Goal: Task Accomplishment & Management: Manage account settings

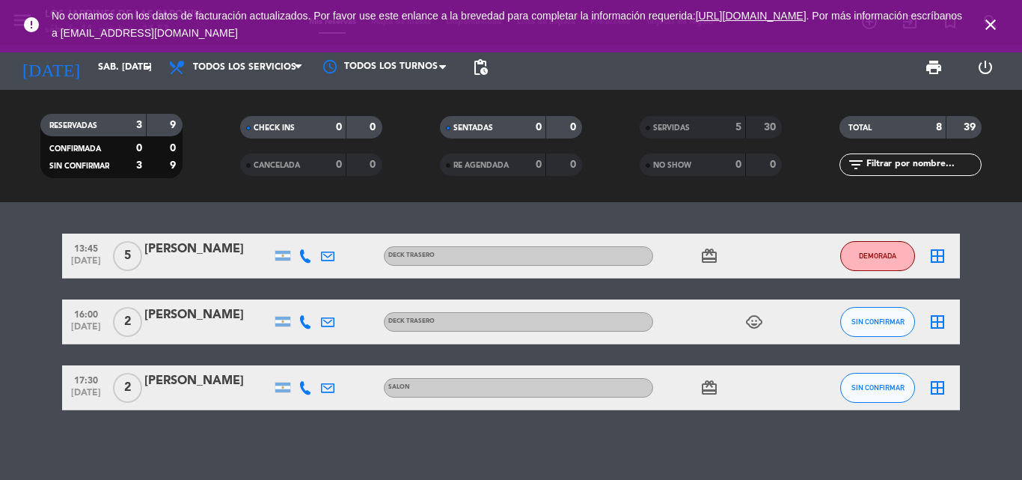
click at [842, 242] on div "DEMORADA" at bounding box center [877, 255] width 75 height 44
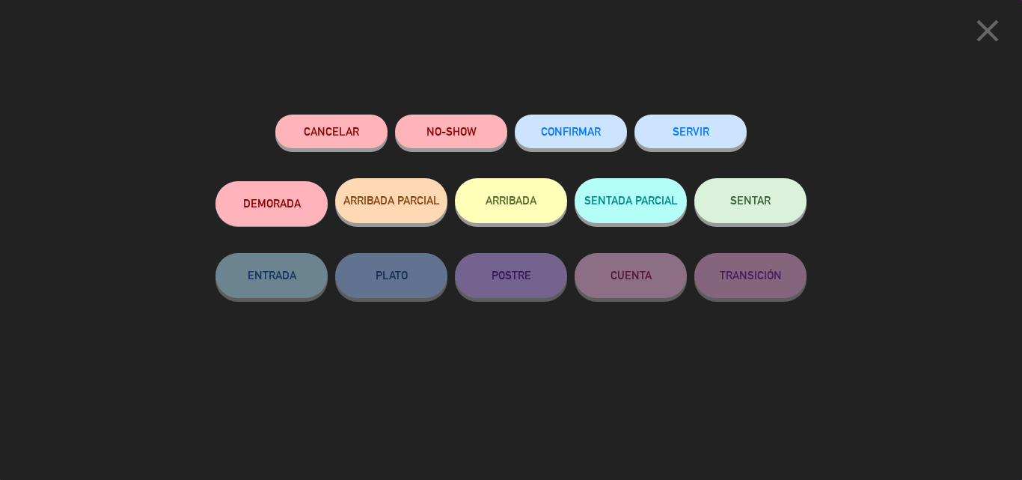
click at [379, 136] on button "Cancelar" at bounding box center [331, 131] width 112 height 34
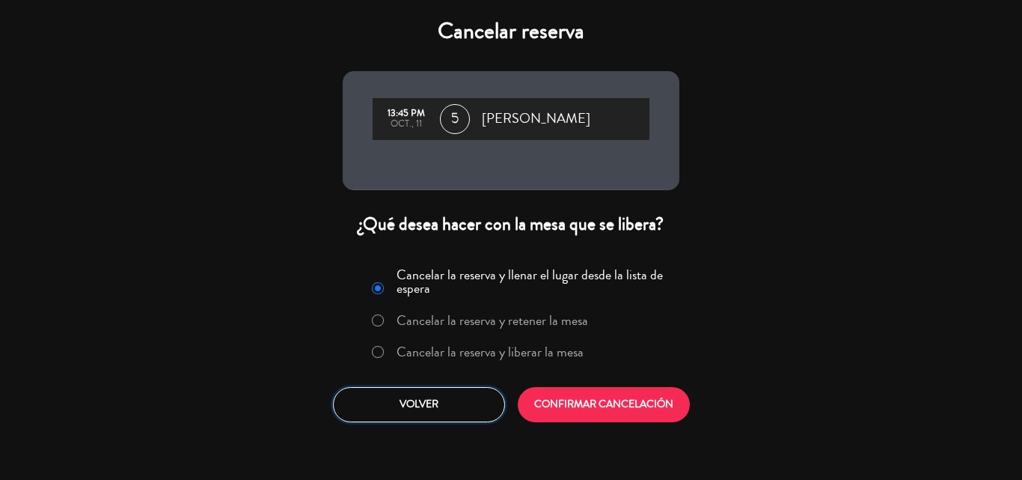
click at [471, 388] on button "Volver" at bounding box center [419, 404] width 172 height 35
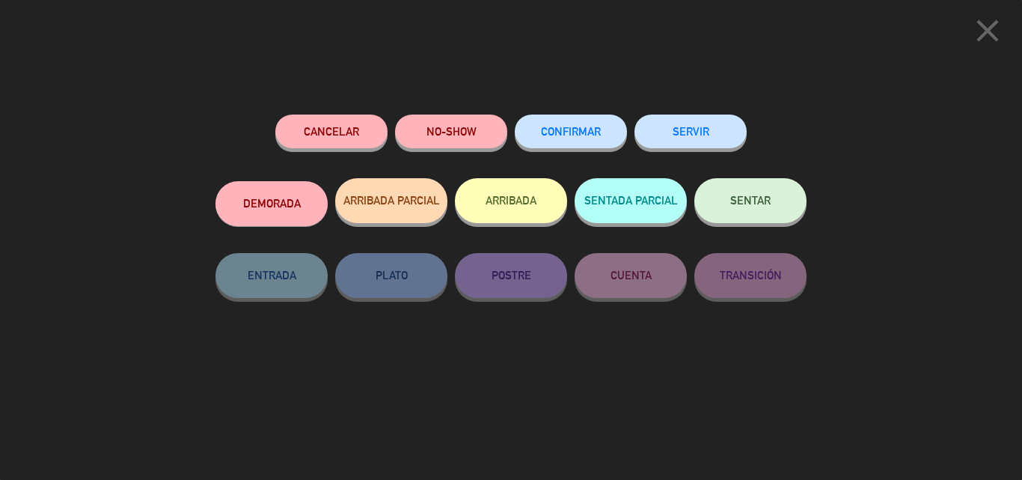
click at [453, 118] on button "NO-SHOW" at bounding box center [451, 131] width 112 height 34
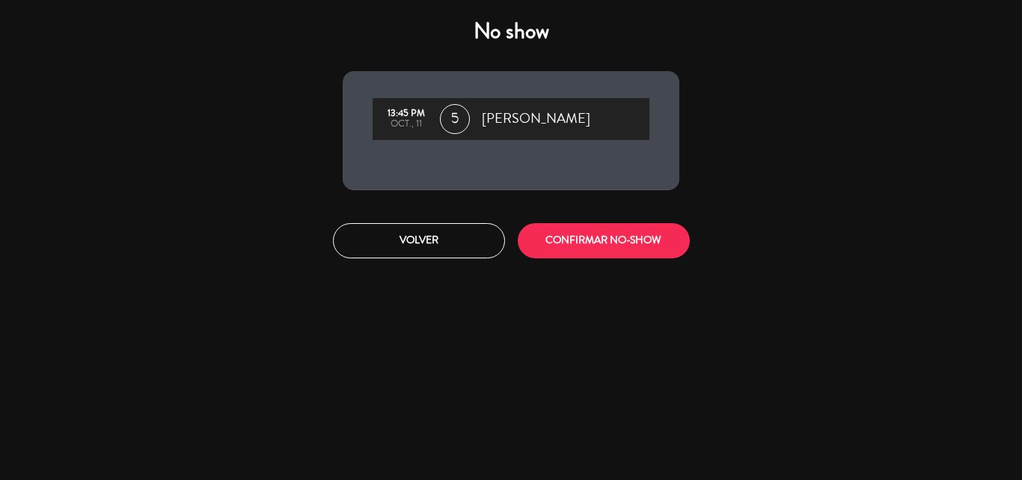
click at [581, 260] on div "Volver CONFIRMAR NO-SHOW" at bounding box center [510, 240] width 359 height 56
click at [585, 242] on button "CONFIRMAR NO-SHOW" at bounding box center [604, 240] width 172 height 35
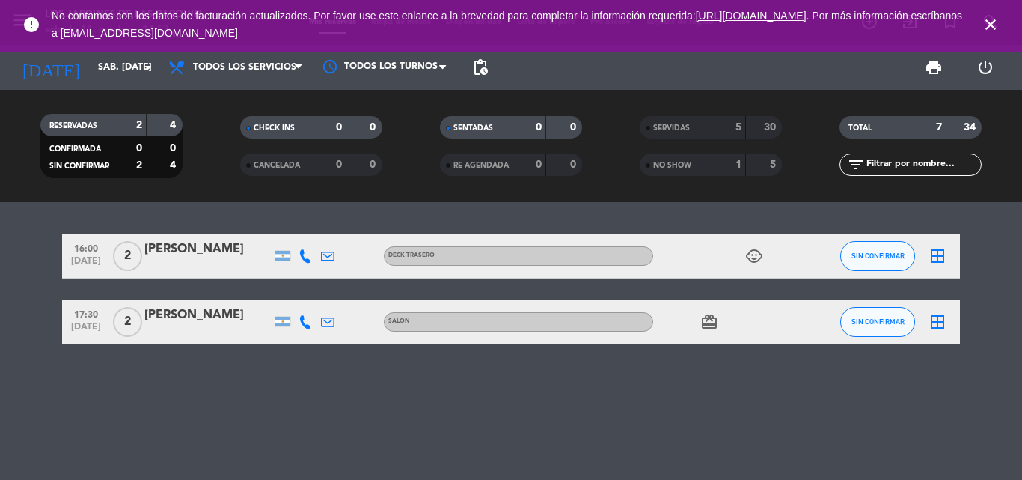
click at [992, 28] on icon "close" at bounding box center [991, 25] width 18 height 18
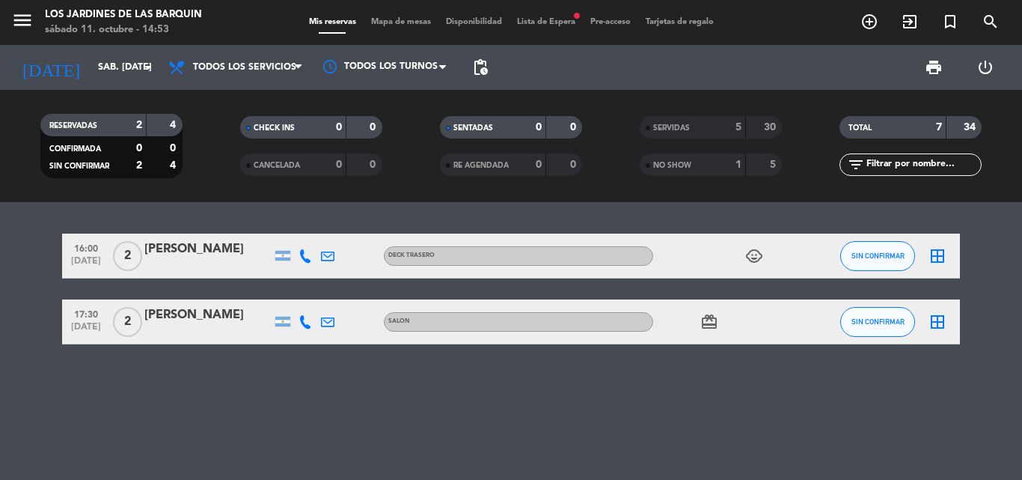
click at [555, 22] on span "Lista de Espera fiber_manual_record" at bounding box center [546, 22] width 73 height 8
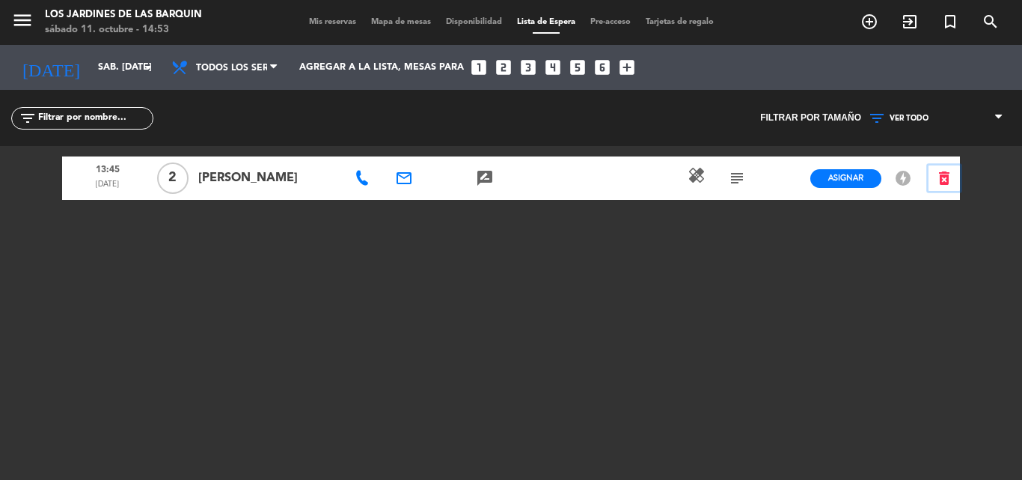
click at [949, 184] on icon "delete_forever" at bounding box center [944, 178] width 18 height 18
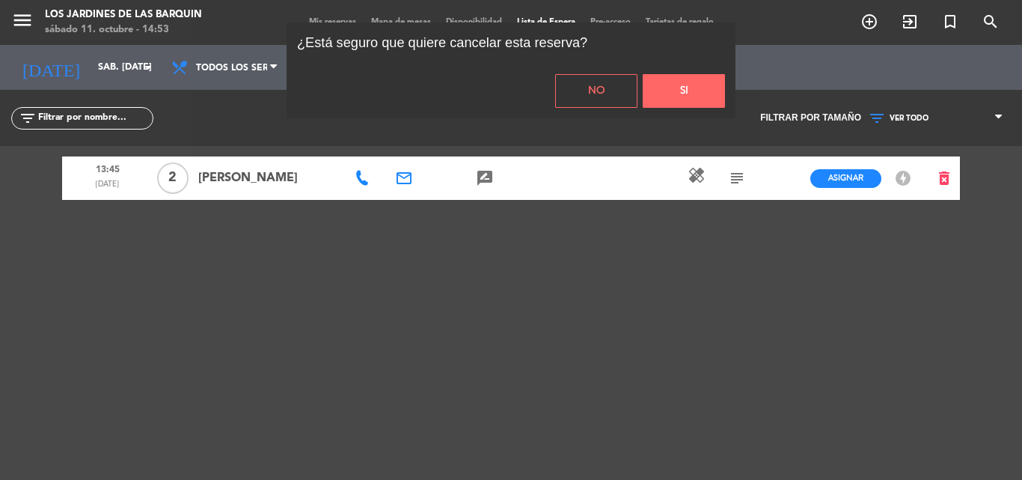
click at [656, 94] on button "Si" at bounding box center [684, 91] width 82 height 34
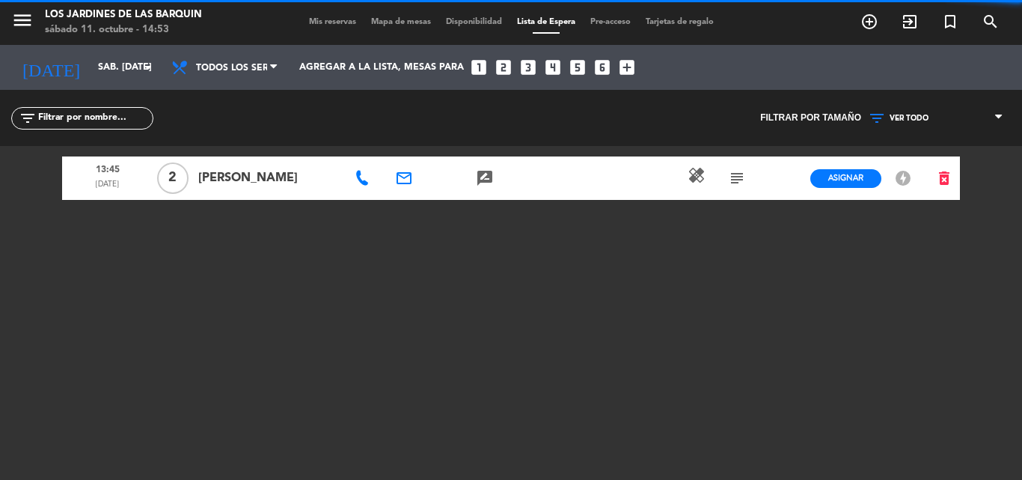
click at [329, 22] on span "Mis reservas" at bounding box center [333, 22] width 62 height 8
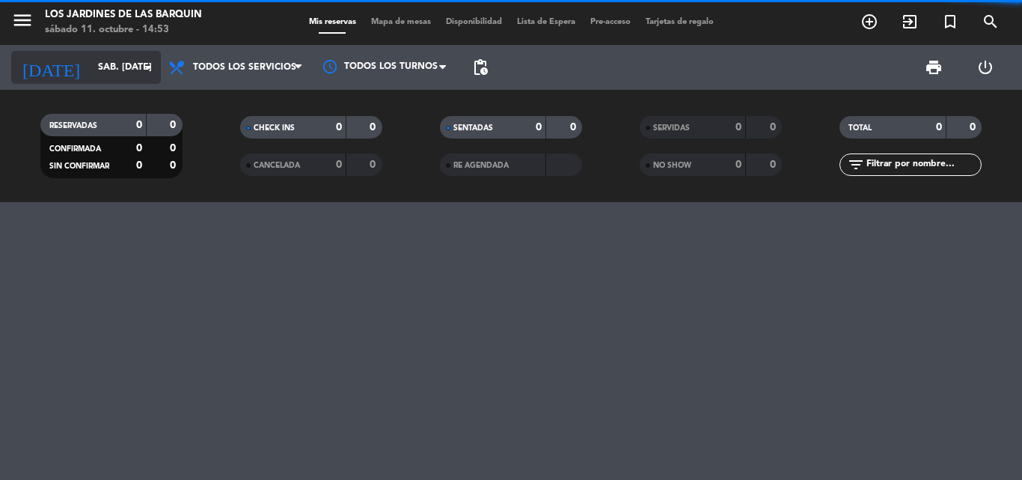
click at [91, 69] on input "sáb. [DATE]" at bounding box center [154, 67] width 126 height 25
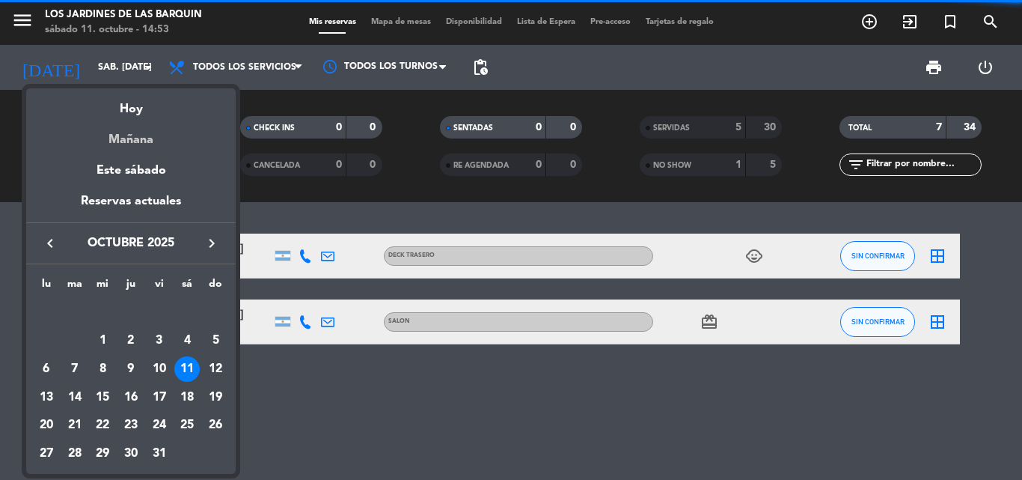
click at [138, 146] on div "Mañana" at bounding box center [130, 134] width 209 height 31
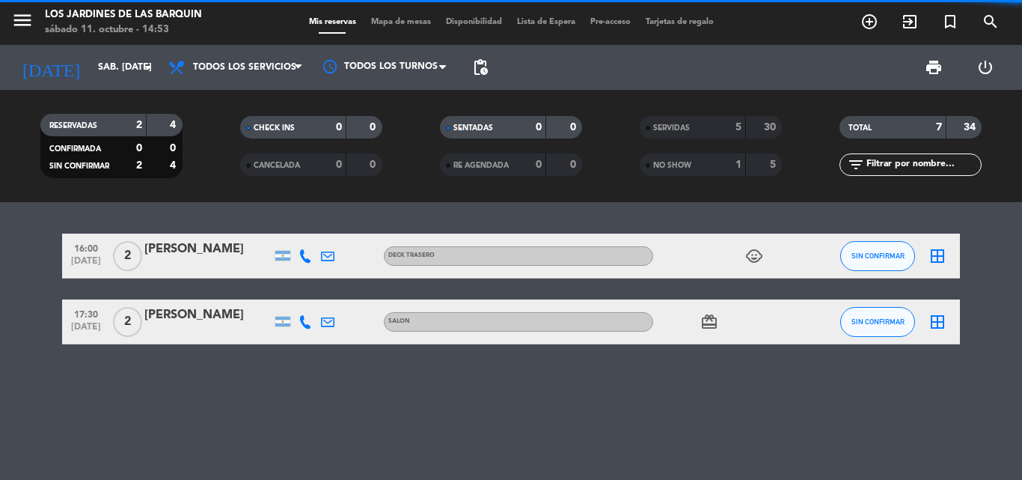
type input "dom. [DATE]"
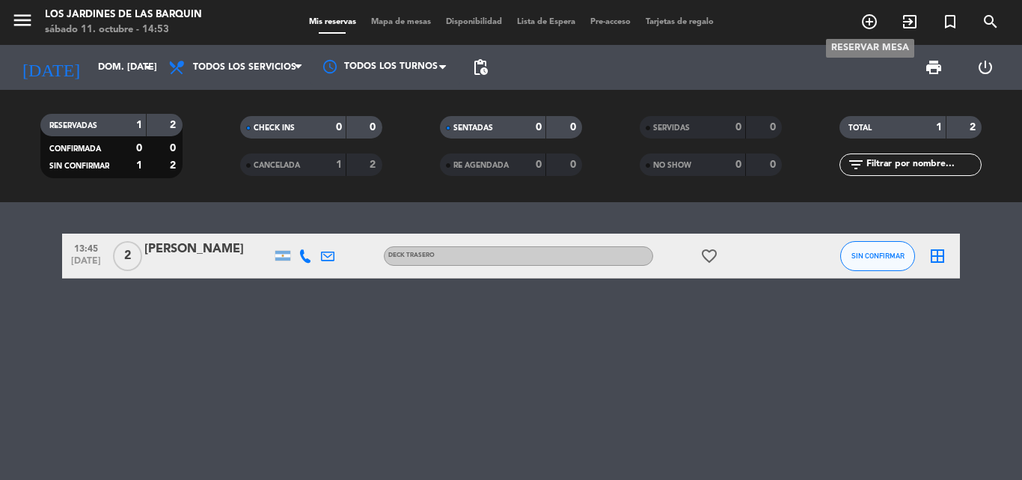
click at [866, 19] on icon "add_circle_outline" at bounding box center [869, 22] width 18 height 18
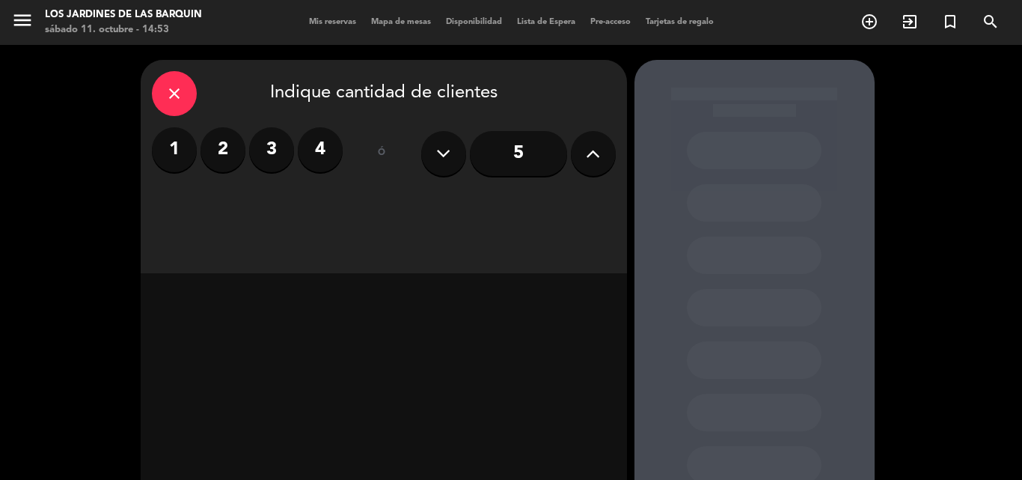
click at [593, 156] on icon at bounding box center [593, 153] width 14 height 22
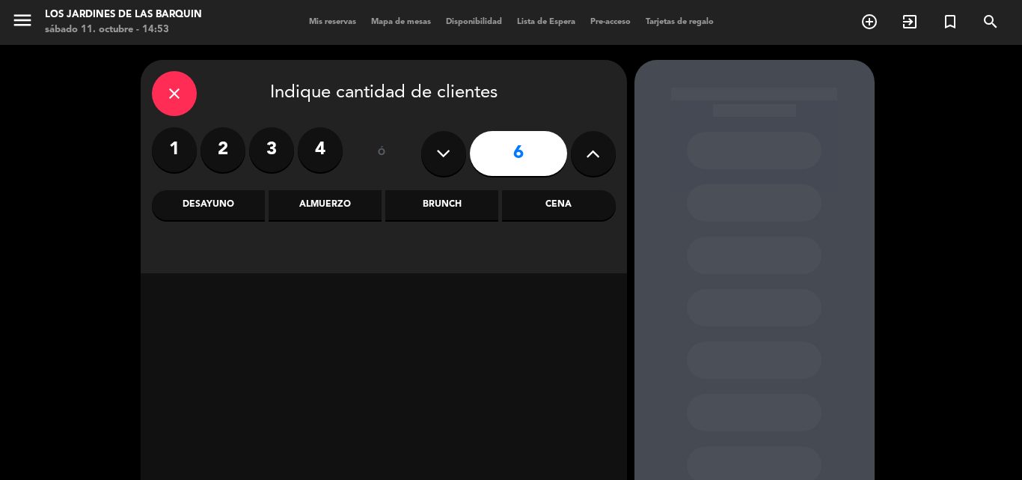
click at [352, 201] on div "Almuerzo" at bounding box center [325, 205] width 113 height 30
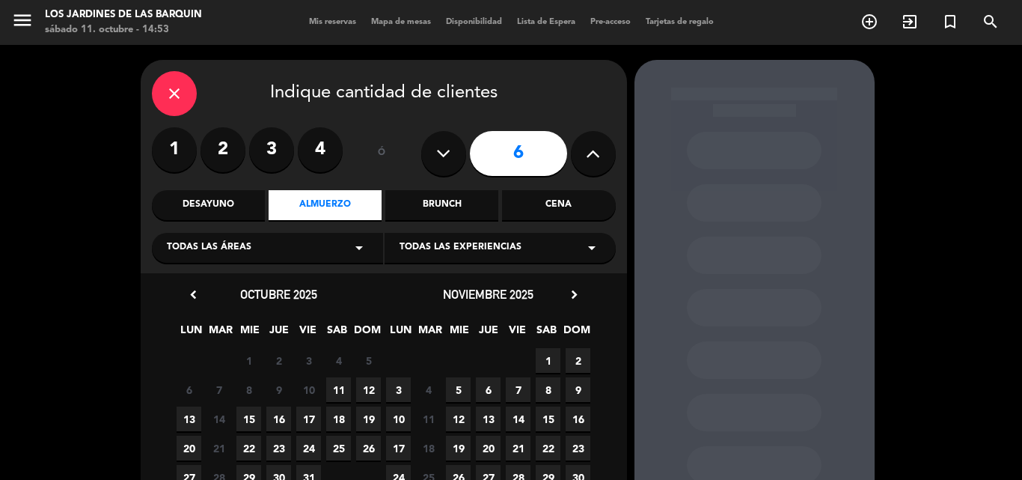
click at [369, 386] on span "12" at bounding box center [368, 389] width 25 height 25
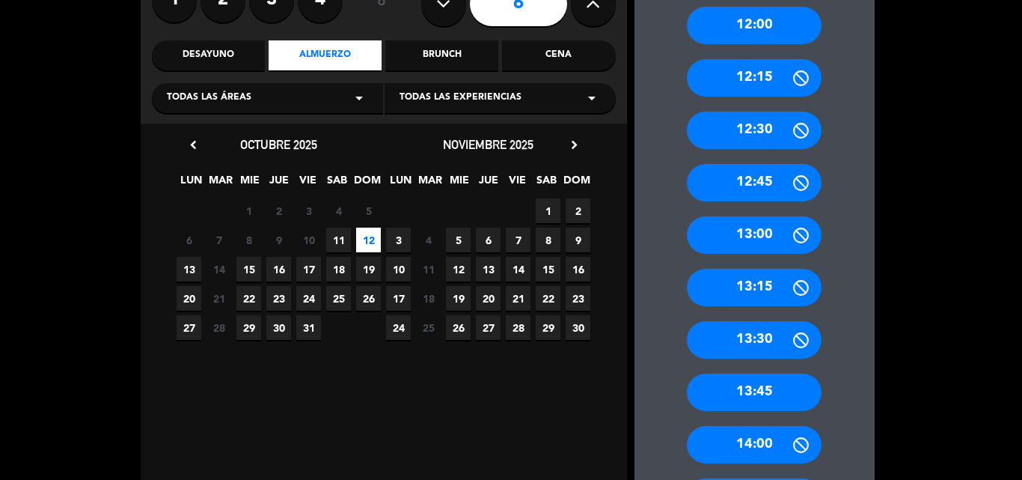
click at [764, 245] on div "13:00" at bounding box center [754, 234] width 135 height 37
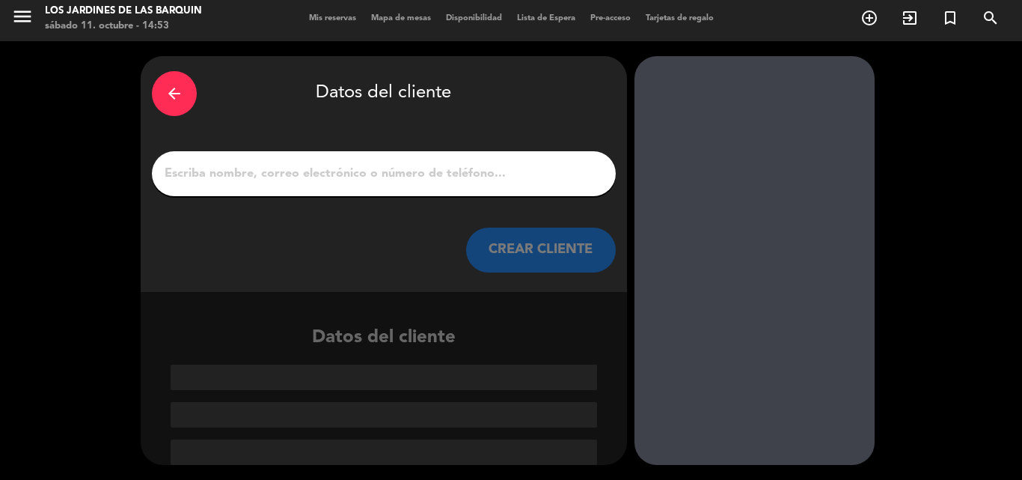
scroll to position [4, 0]
click at [500, 174] on input "1" at bounding box center [383, 173] width 441 height 21
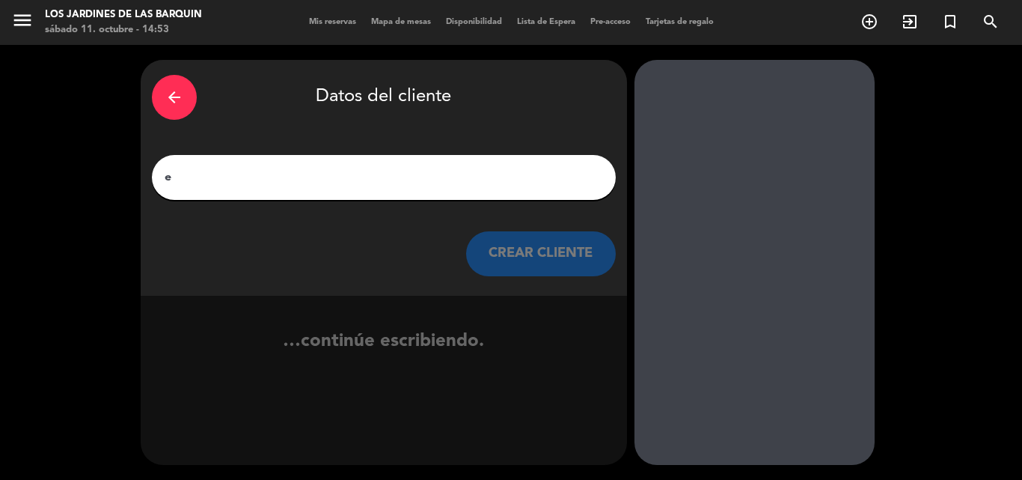
scroll to position [0, 0]
type input "e"
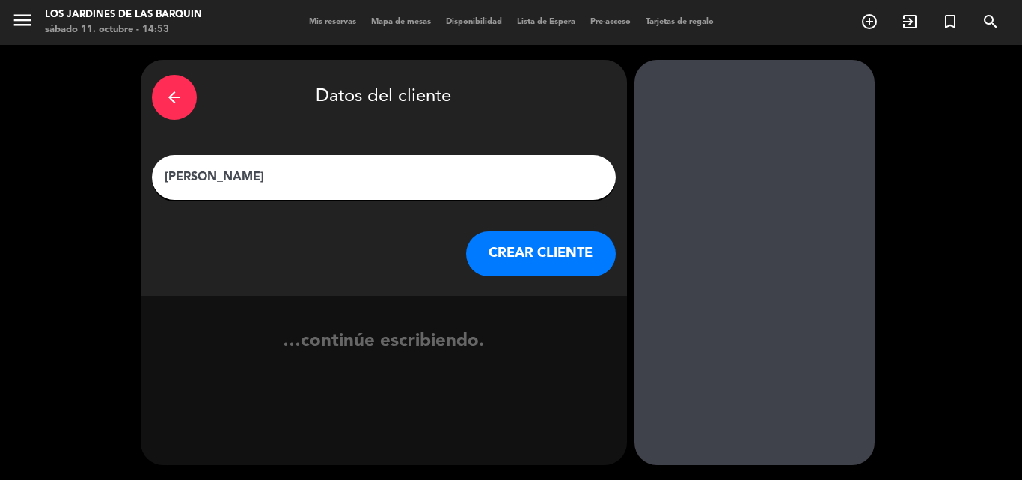
type input "[PERSON_NAME]"
click button "CREAR CLIENTE" at bounding box center [541, 253] width 150 height 45
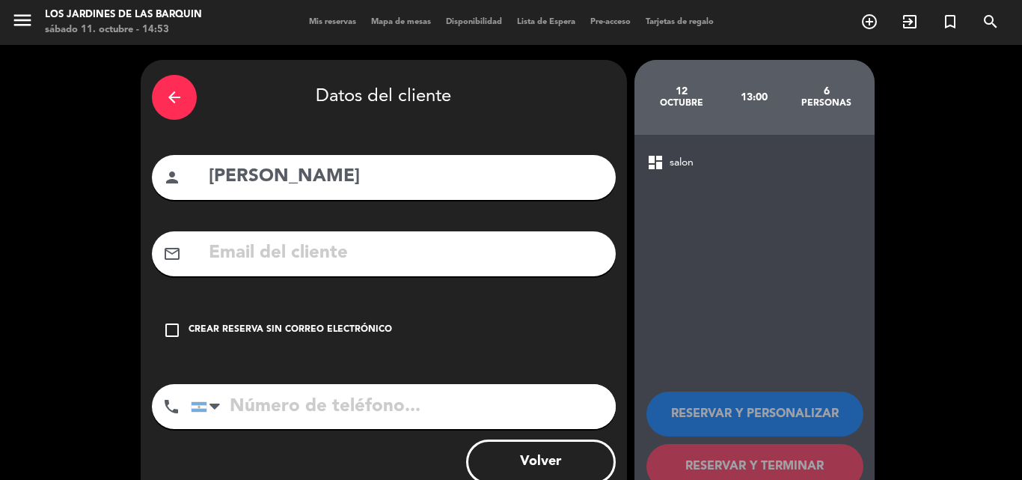
click at [341, 337] on div "Crear reserva sin correo electrónico" at bounding box center [291, 329] width 204 height 15
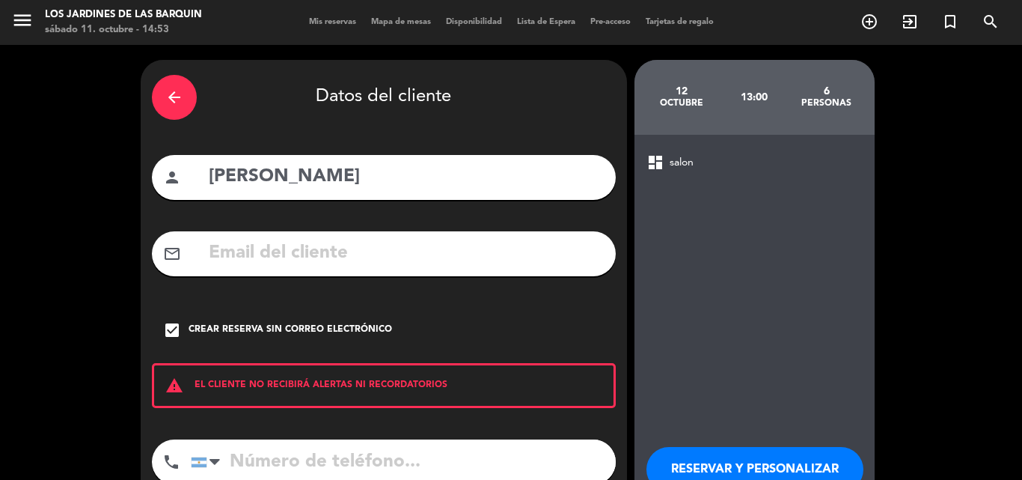
click at [320, 455] on input "tel" at bounding box center [403, 461] width 425 height 45
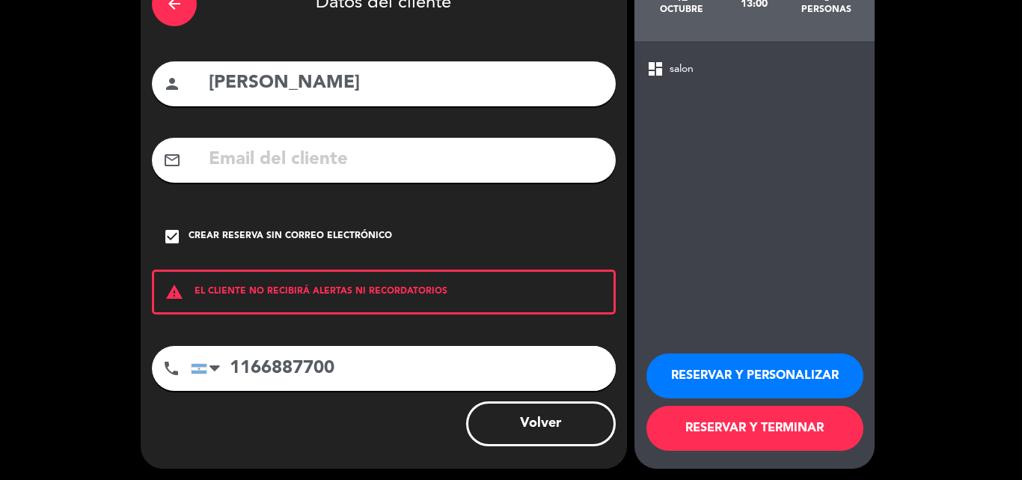
scroll to position [97, 0]
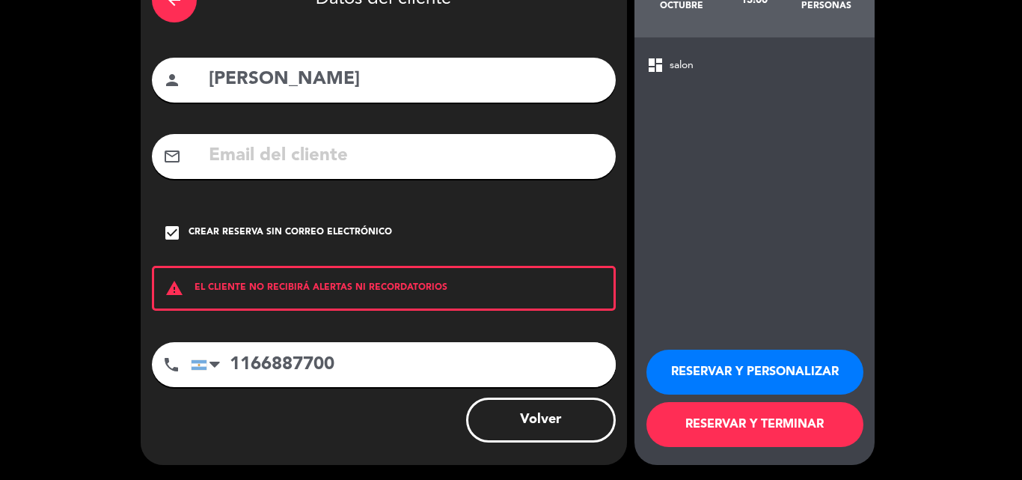
type input "1166887700"
click at [758, 443] on button "RESERVAR Y TERMINAR" at bounding box center [754, 424] width 217 height 45
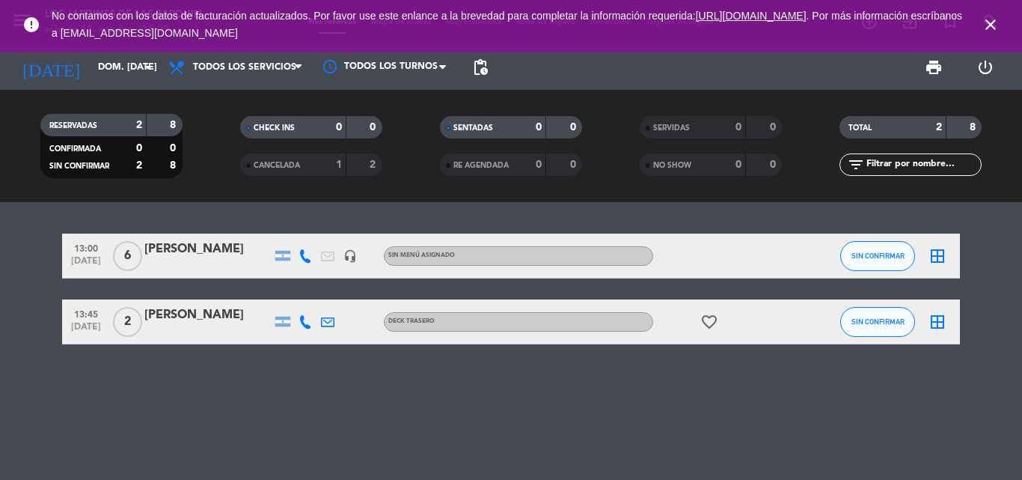
click at [144, 84] on div "[DATE] dom. [DATE] arrow_drop_down" at bounding box center [86, 67] width 150 height 45
click at [135, 79] on input "dom. [DATE]" at bounding box center [154, 67] width 126 height 25
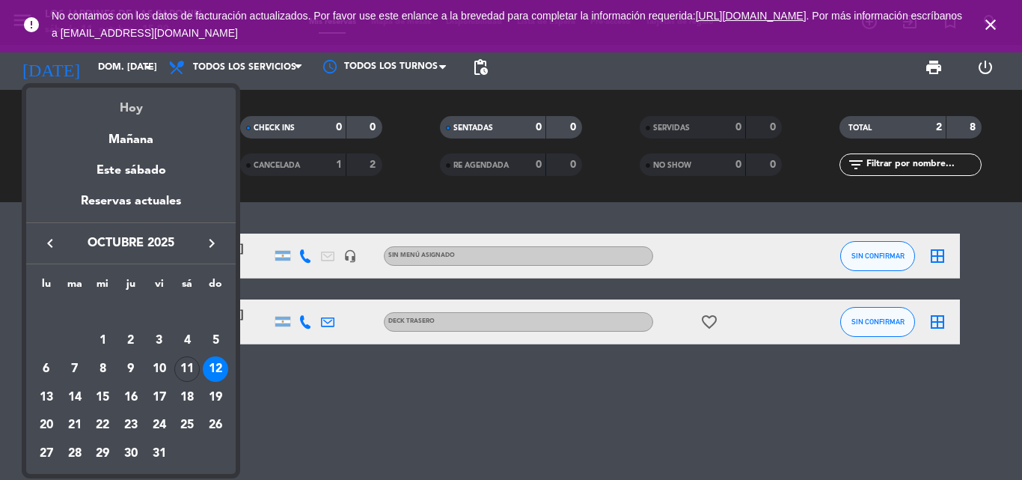
click at [136, 110] on div "Hoy" at bounding box center [130, 103] width 209 height 31
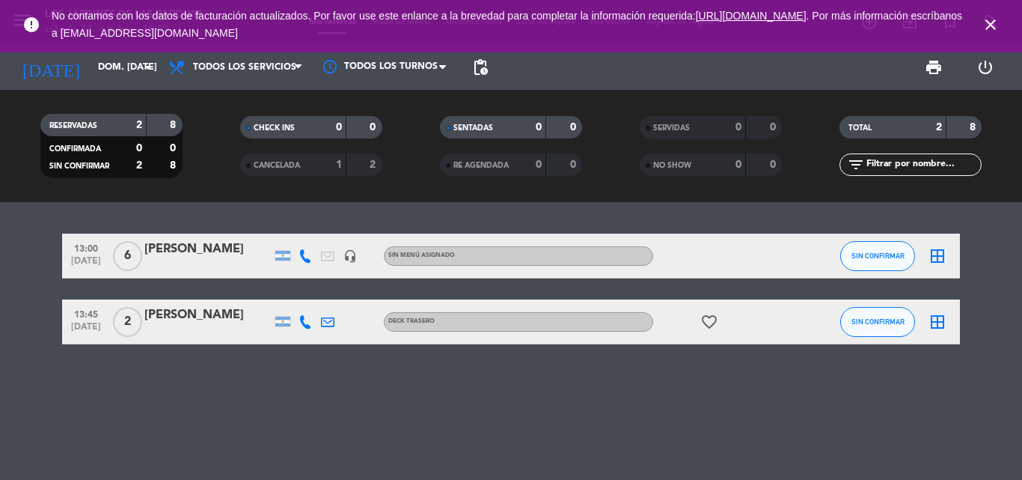
type input "sáb. [DATE]"
click at [995, 28] on icon "close" at bounding box center [991, 25] width 18 height 18
